Goal: Task Accomplishment & Management: Manage account settings

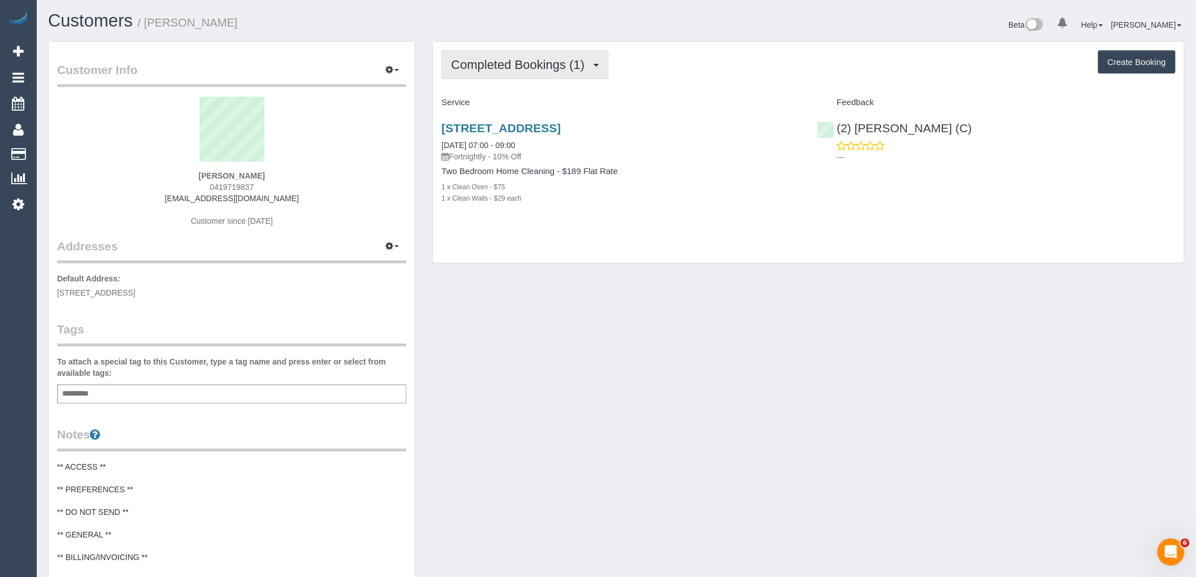
click at [540, 64] on span "Completed Bookings (1)" at bounding box center [520, 65] width 139 height 14
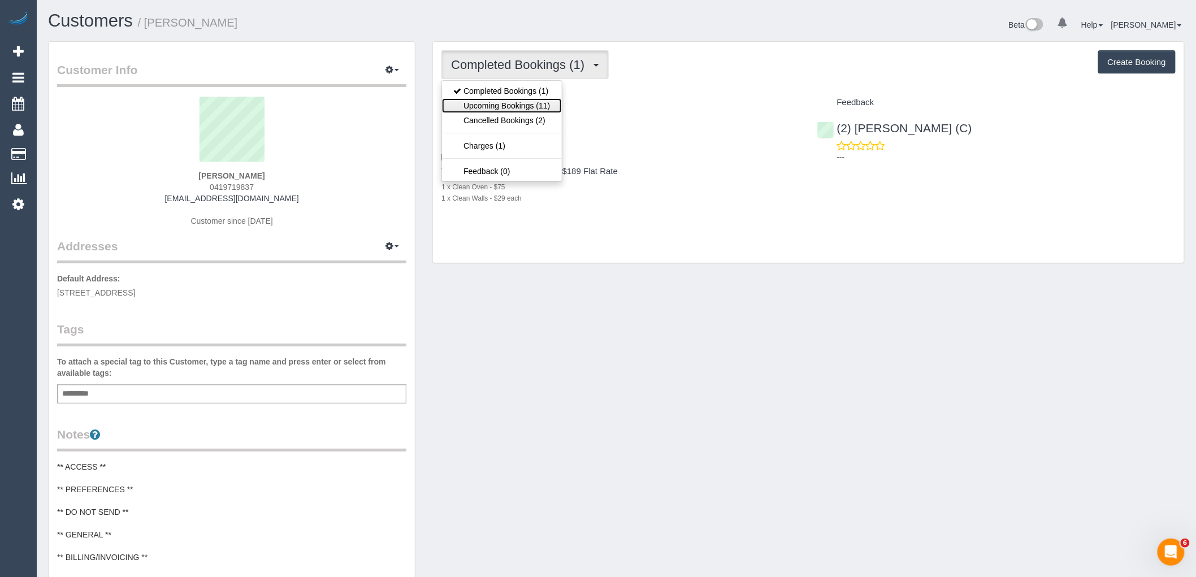
click at [544, 105] on link "Upcoming Bookings (11)" at bounding box center [501, 105] width 119 height 15
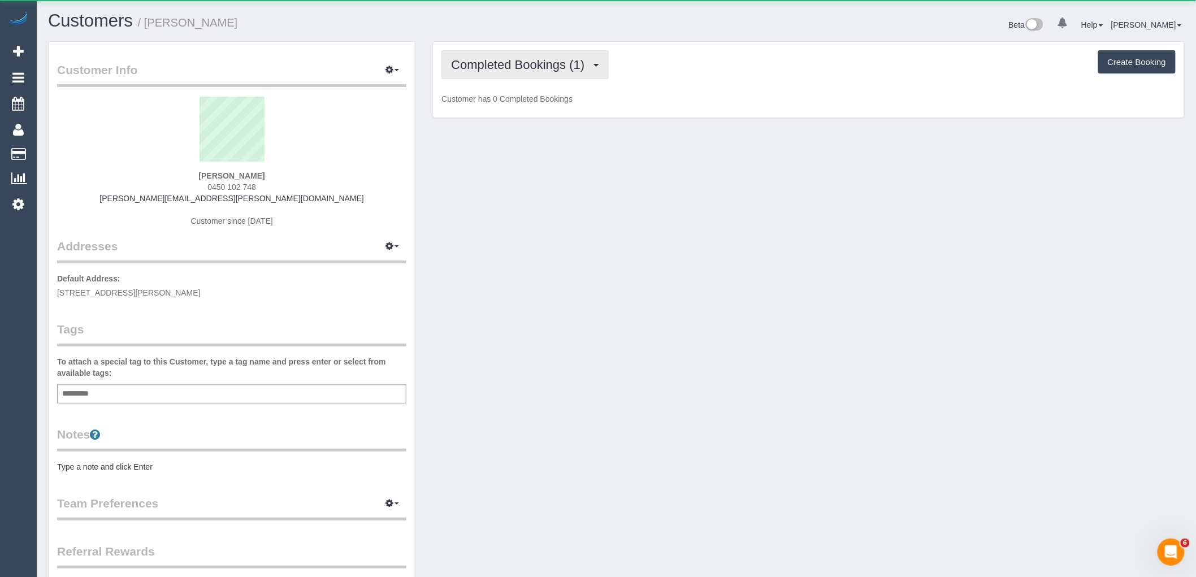
click at [536, 72] on button "Completed Bookings (1)" at bounding box center [524, 64] width 167 height 29
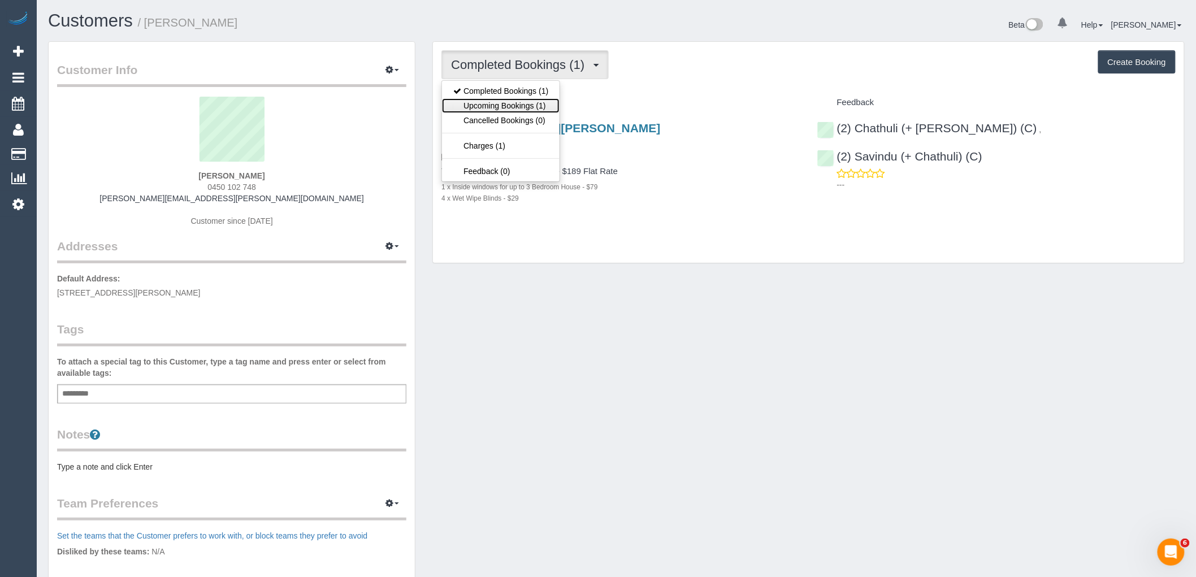
click at [543, 108] on link "Upcoming Bookings (1)" at bounding box center [501, 105] width 118 height 15
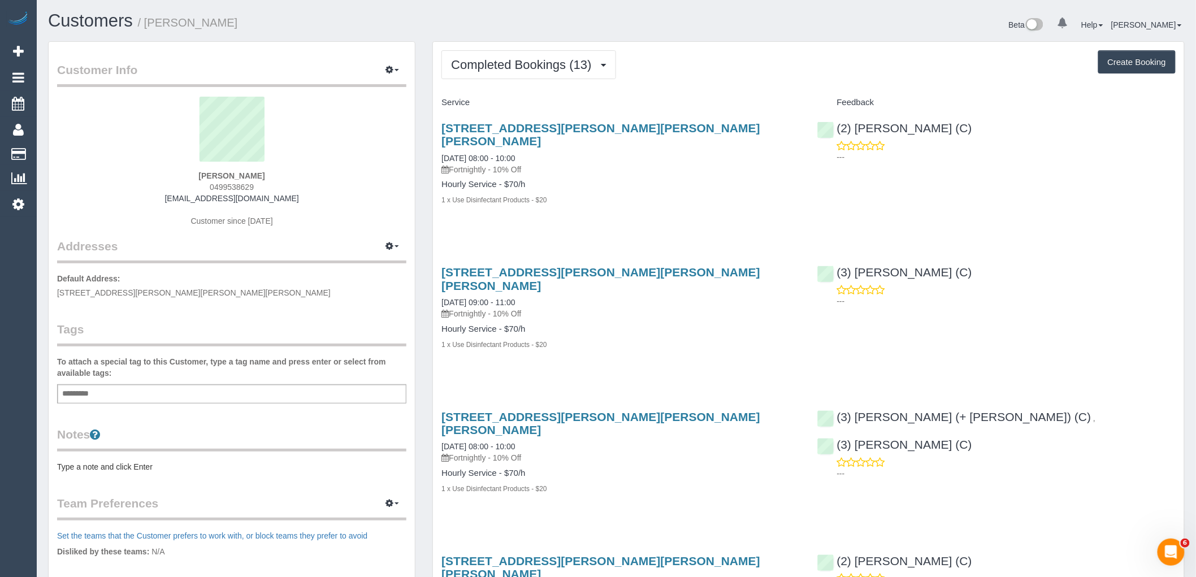
click at [230, 395] on div "Add a tag" at bounding box center [231, 393] width 349 height 19
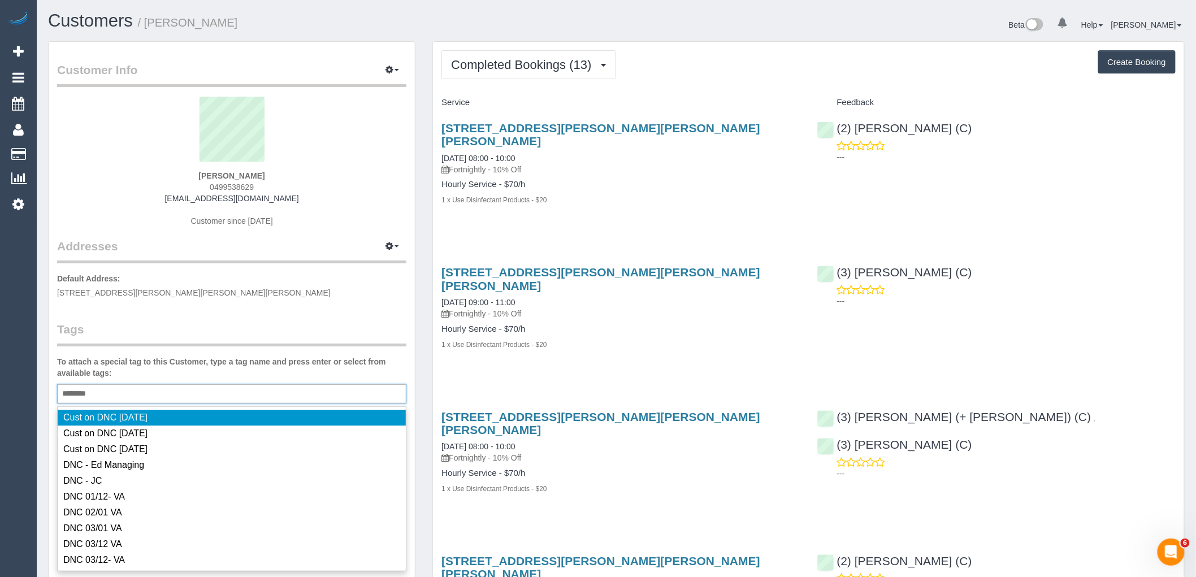
type input "*********"
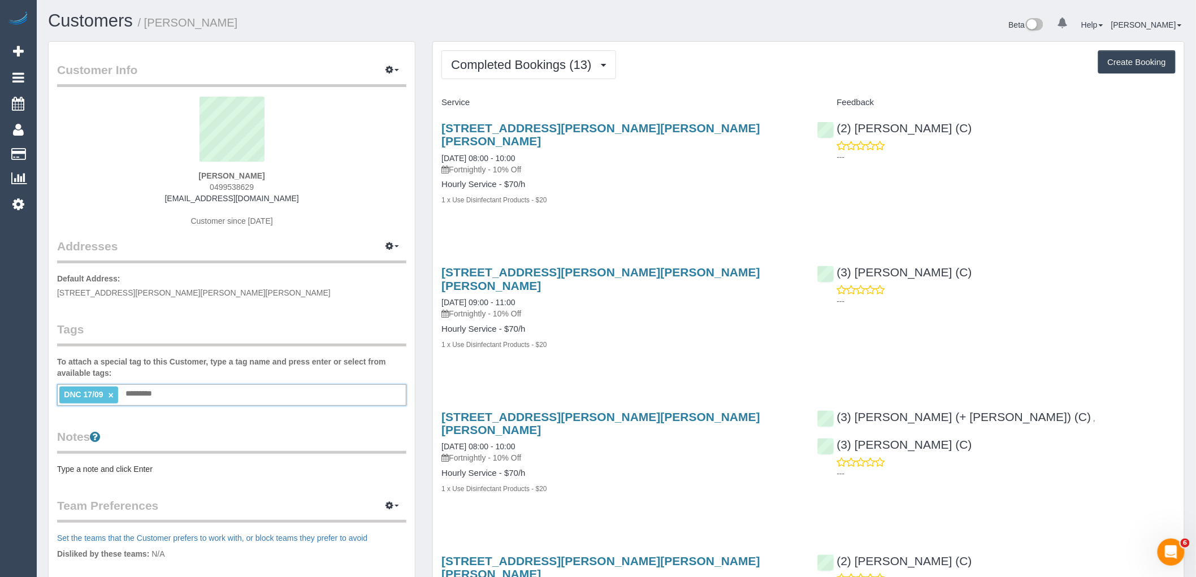
click at [335, 329] on legend "Tags" at bounding box center [231, 333] width 349 height 25
drag, startPoint x: 572, startPoint y: 71, endPoint x: 584, endPoint y: 70, distance: 11.9
click at [572, 70] on span "Completed Bookings (13)" at bounding box center [524, 65] width 146 height 14
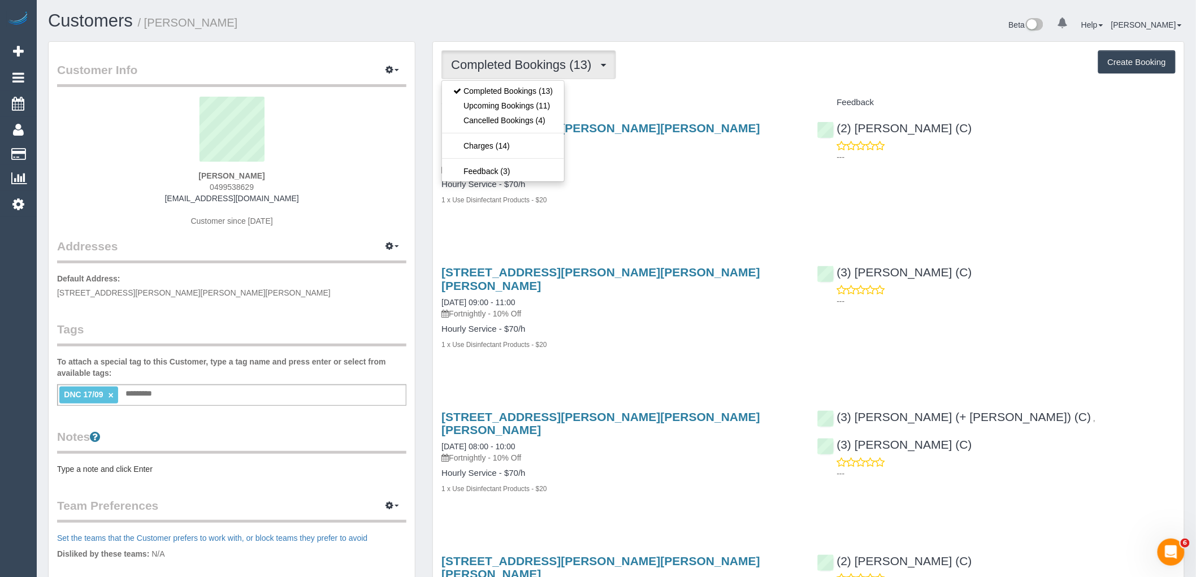
click at [657, 107] on h4 "Service" at bounding box center [620, 103] width 358 height 10
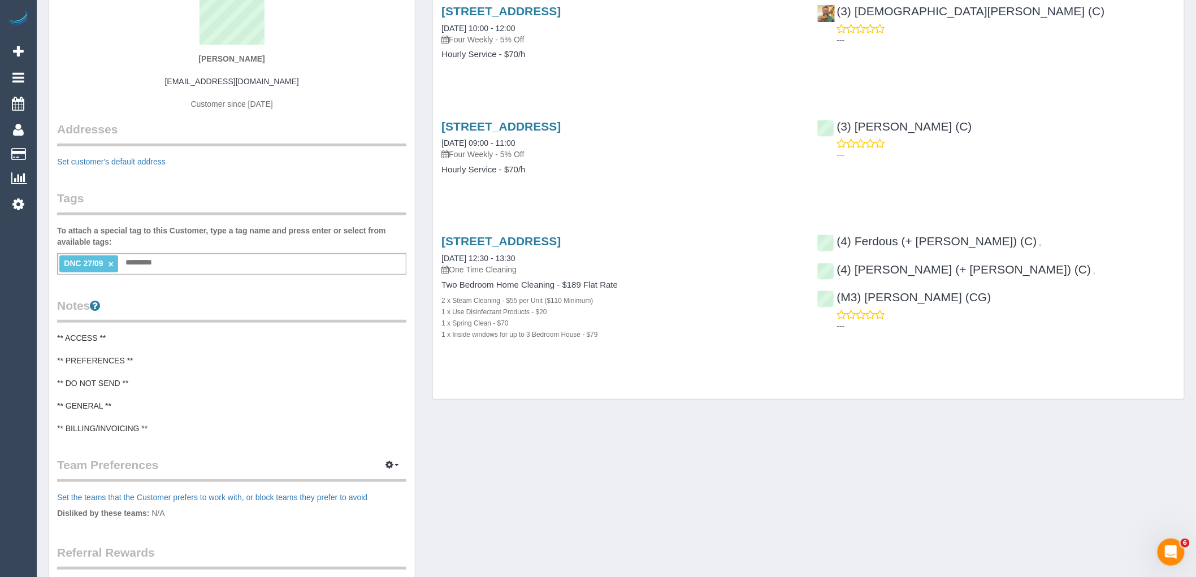
scroll to position [125, 0]
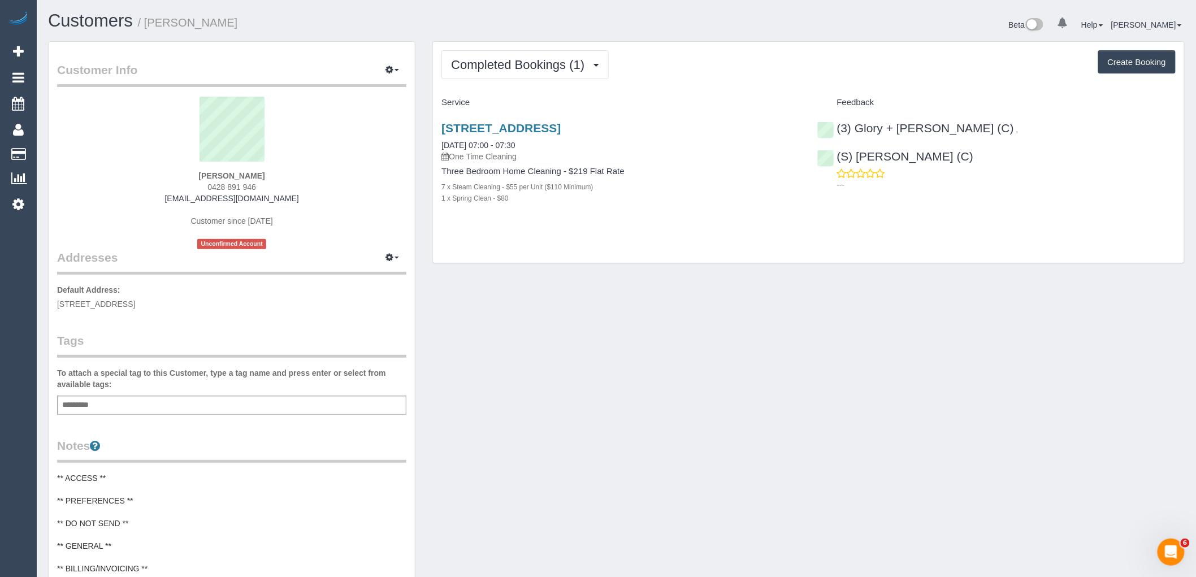
click at [274, 407] on div "Add a tag" at bounding box center [231, 405] width 349 height 19
type input "*********"
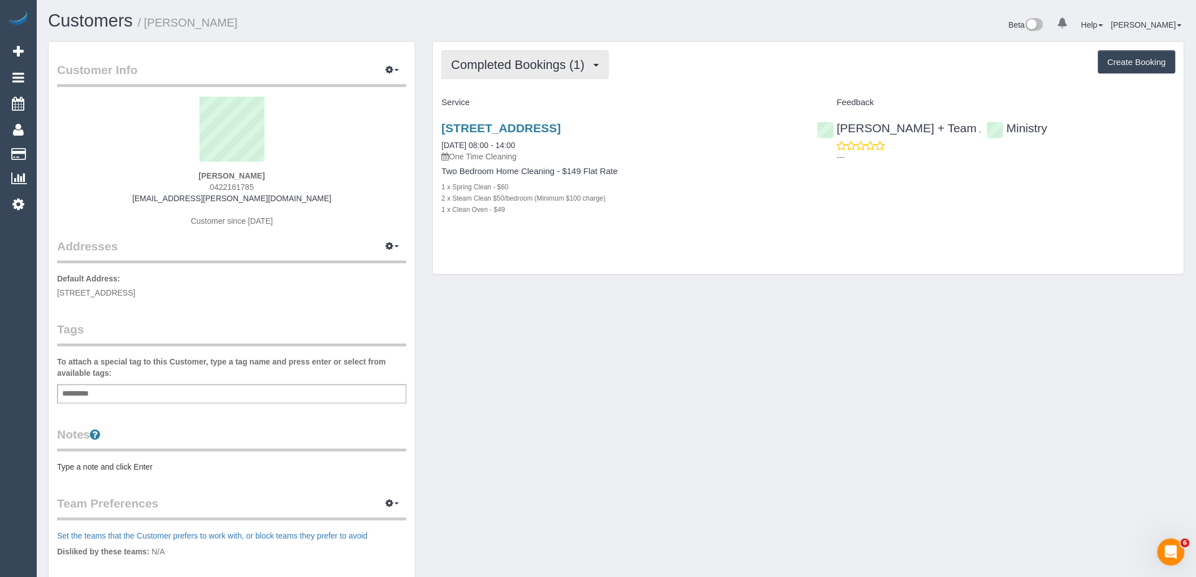
click at [505, 76] on button "Completed Bookings (1)" at bounding box center [524, 64] width 167 height 29
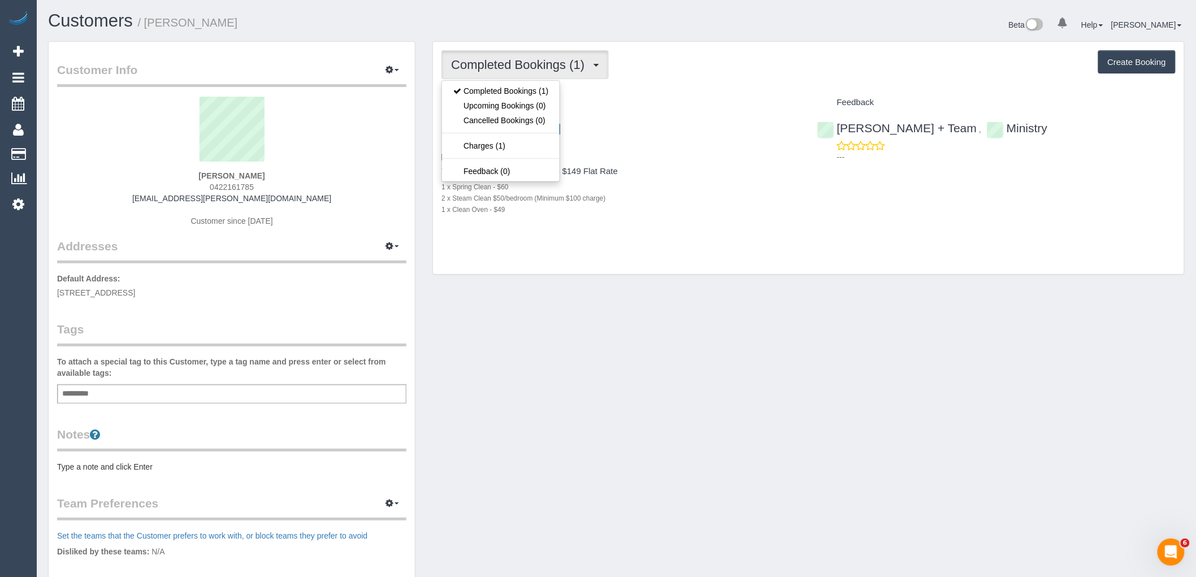
click at [705, 75] on div "Completed Bookings (1) Completed Bookings (1) Upcoming Bookings (0) Cancelled B…" at bounding box center [808, 64] width 734 height 29
